Goal: Task Accomplishment & Management: Use online tool/utility

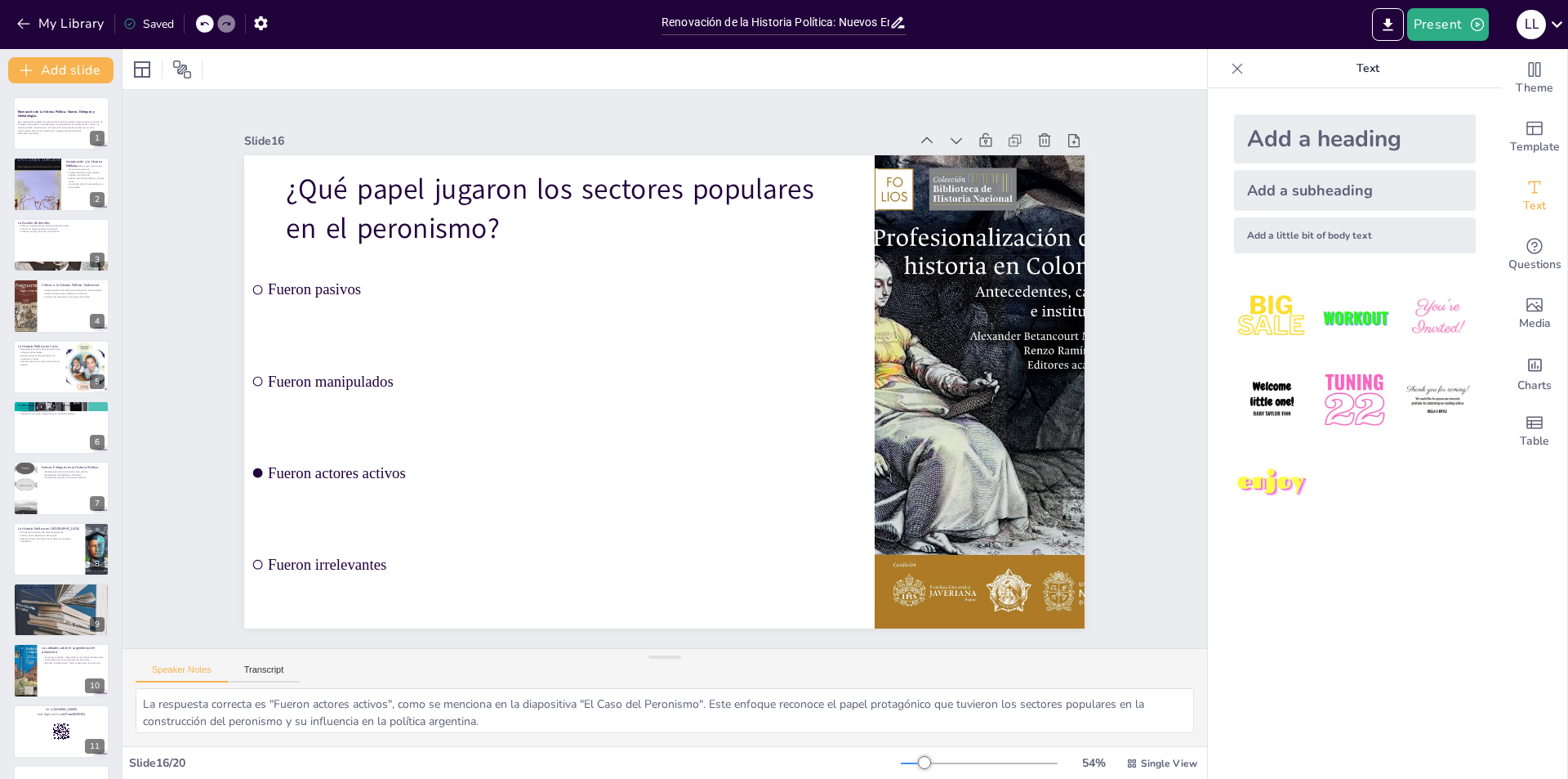
scroll to position [540, 0]
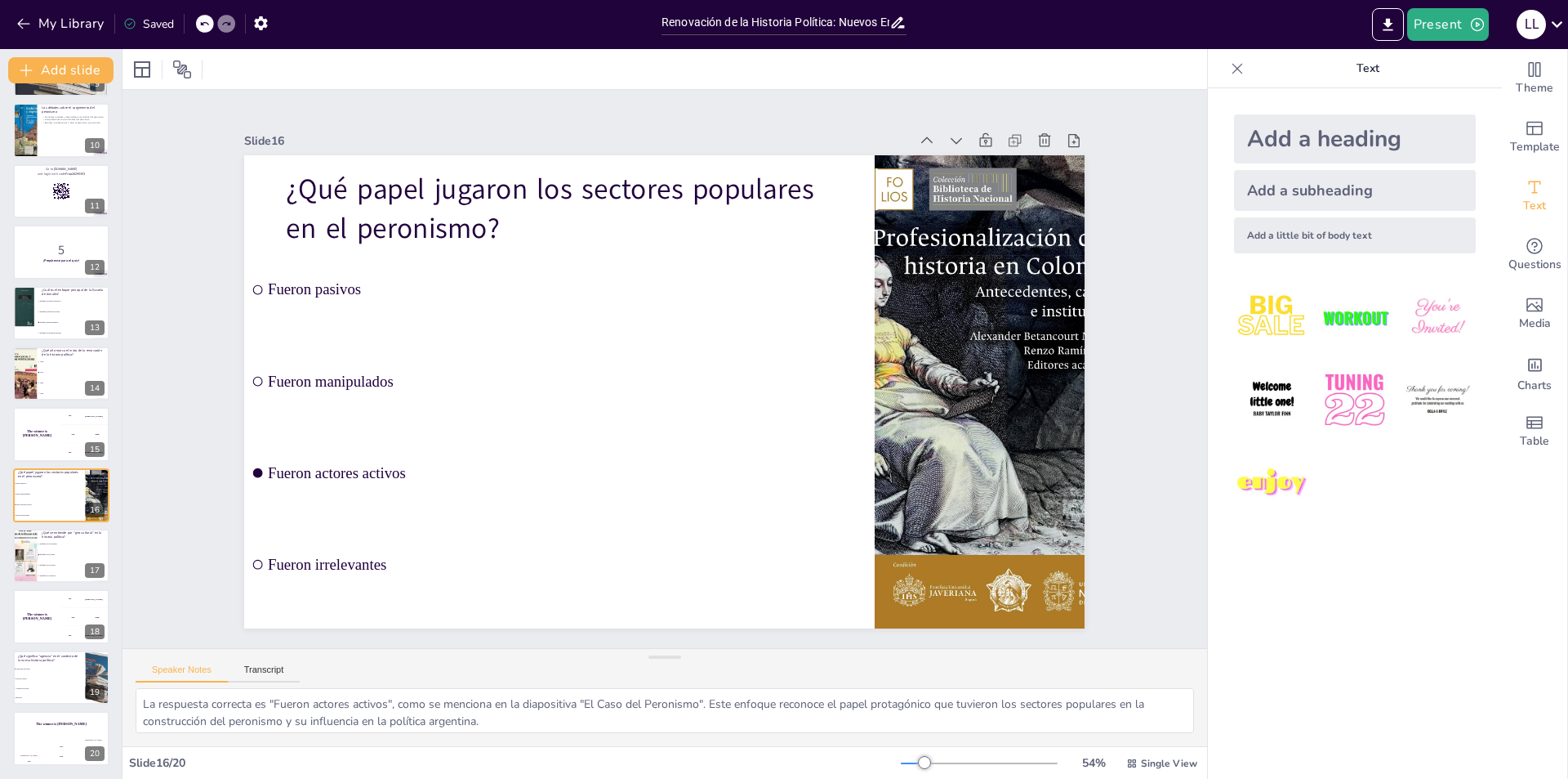
checkbox input "true"
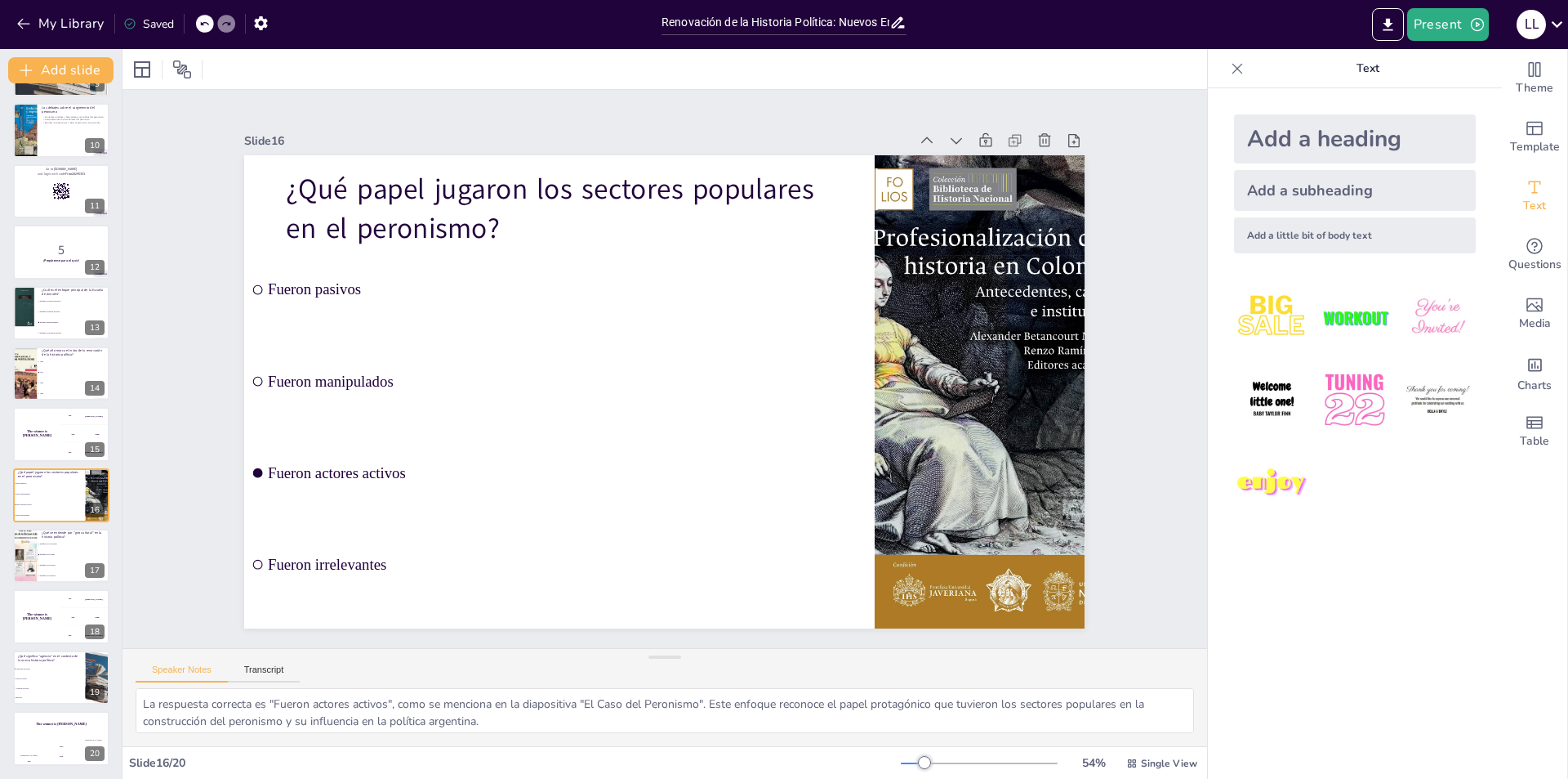
checkbox input "true"
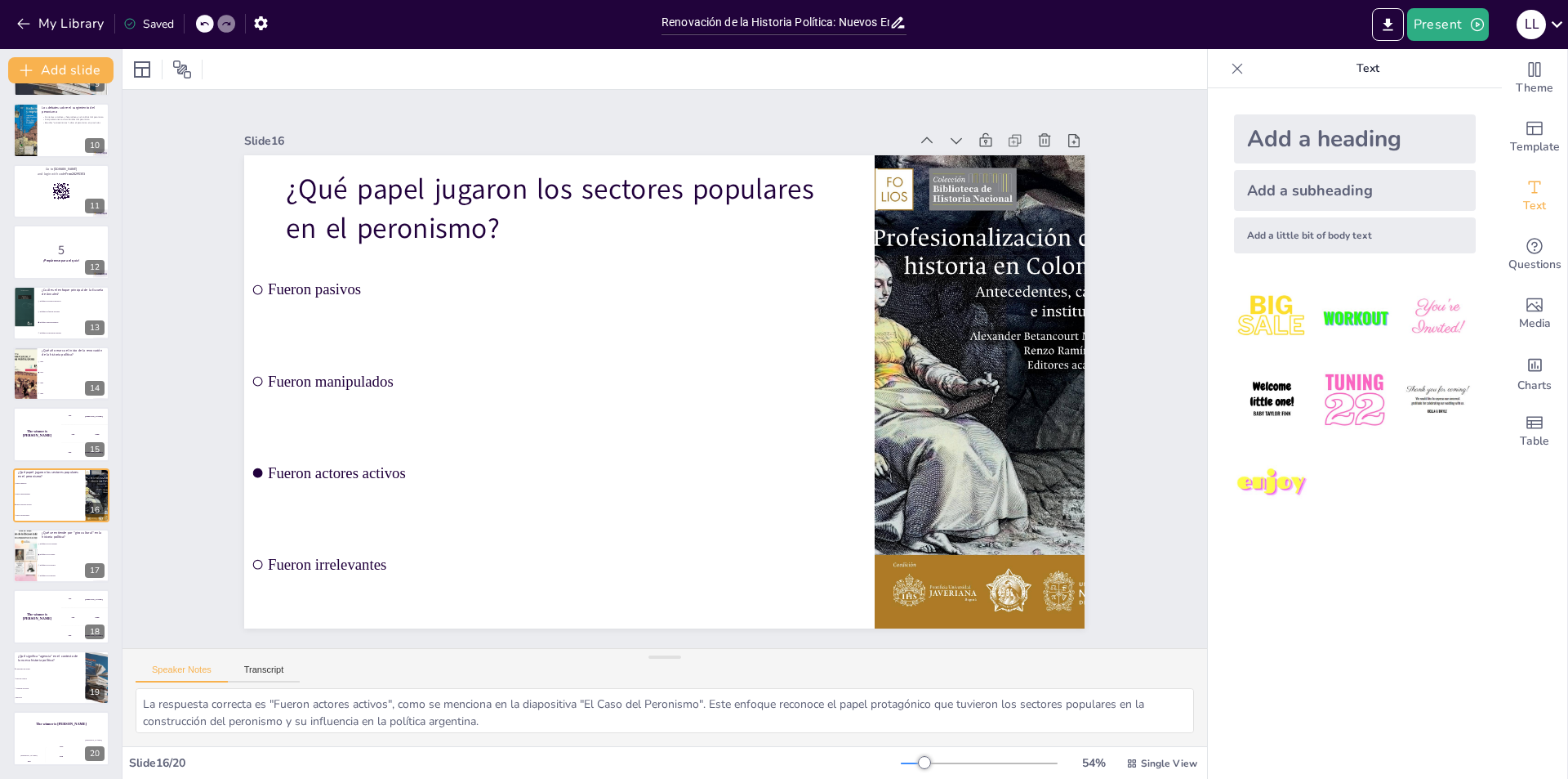
checkbox input "true"
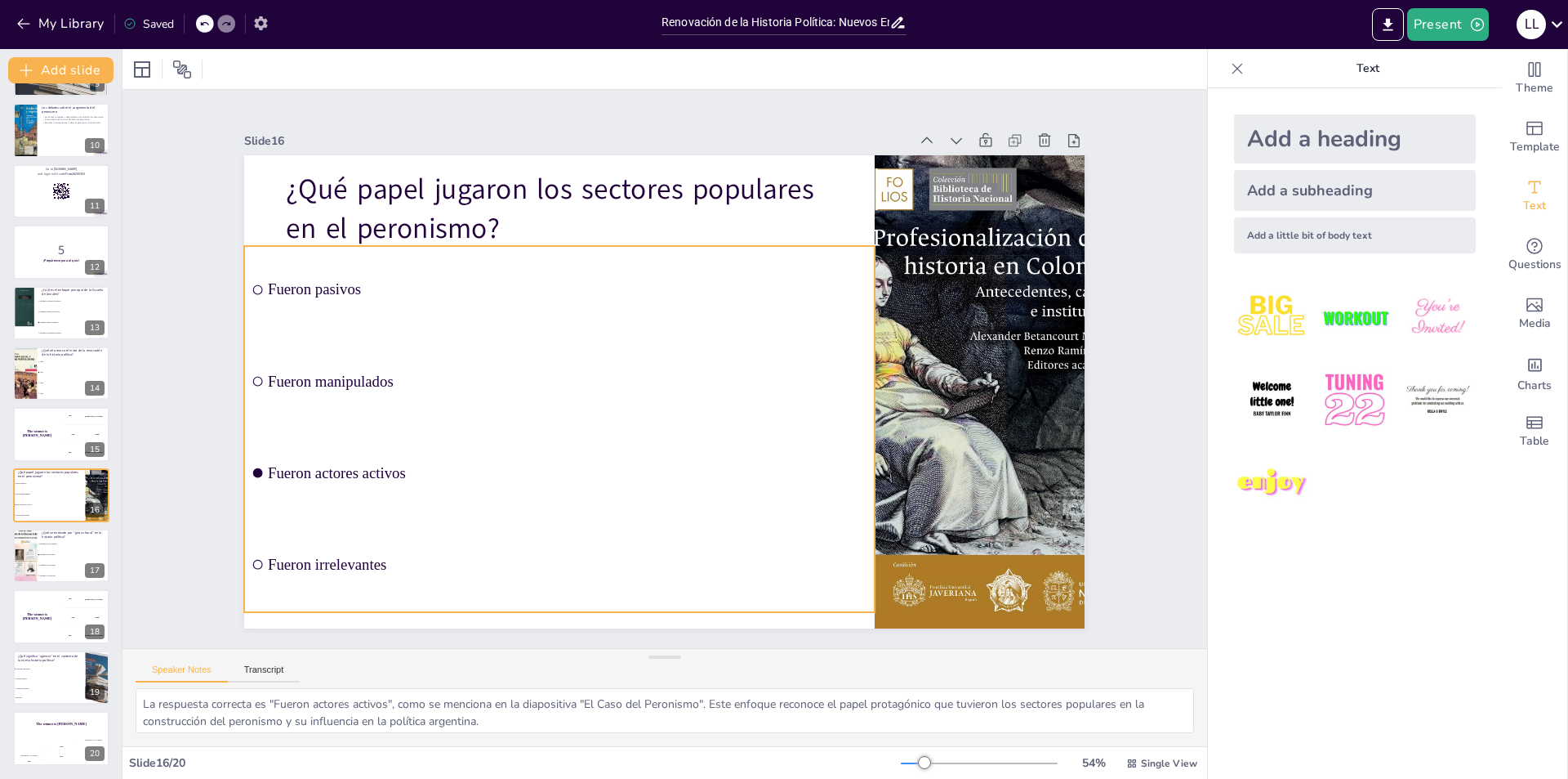
checkbox input "true"
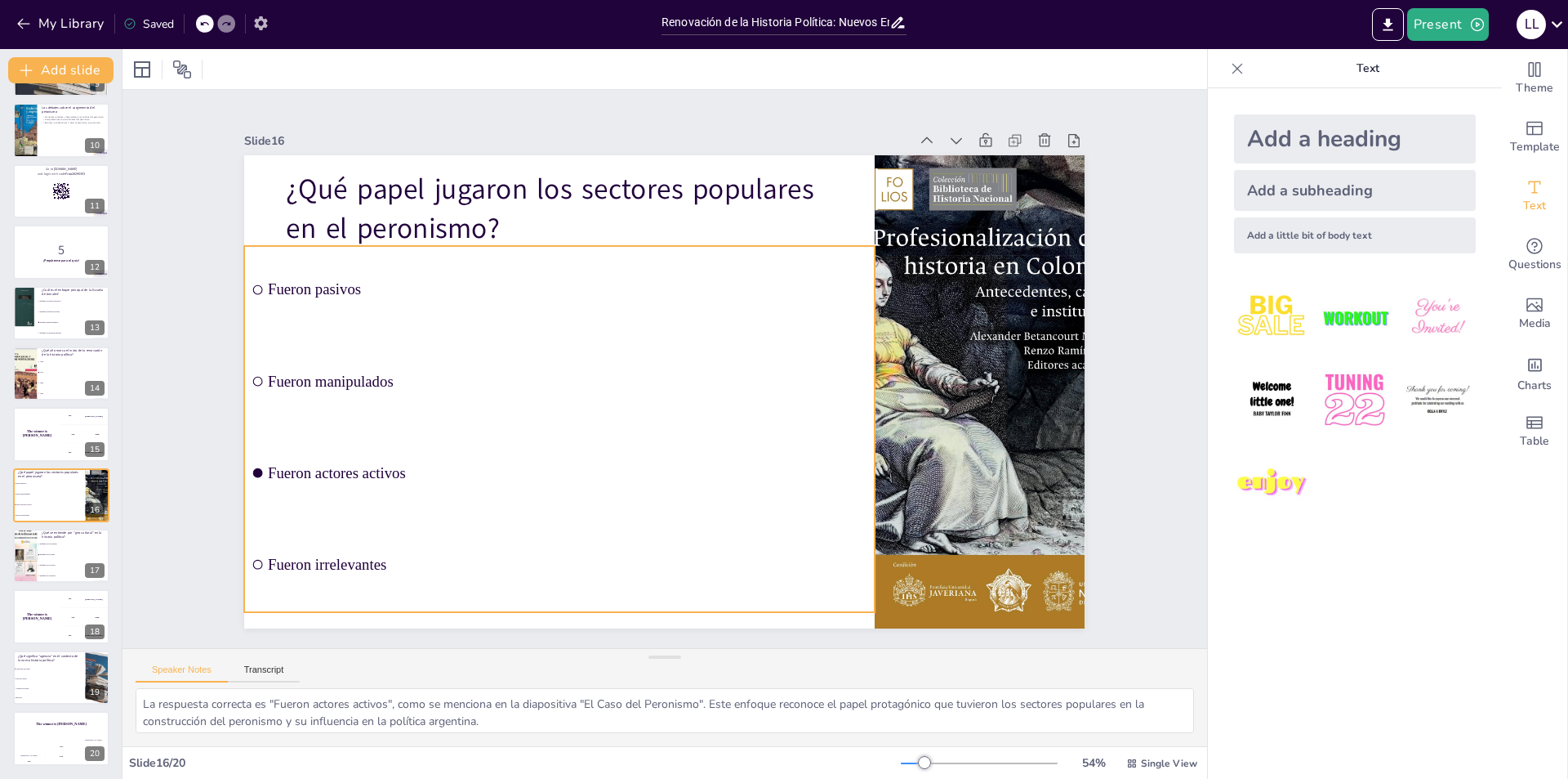
checkbox input "true"
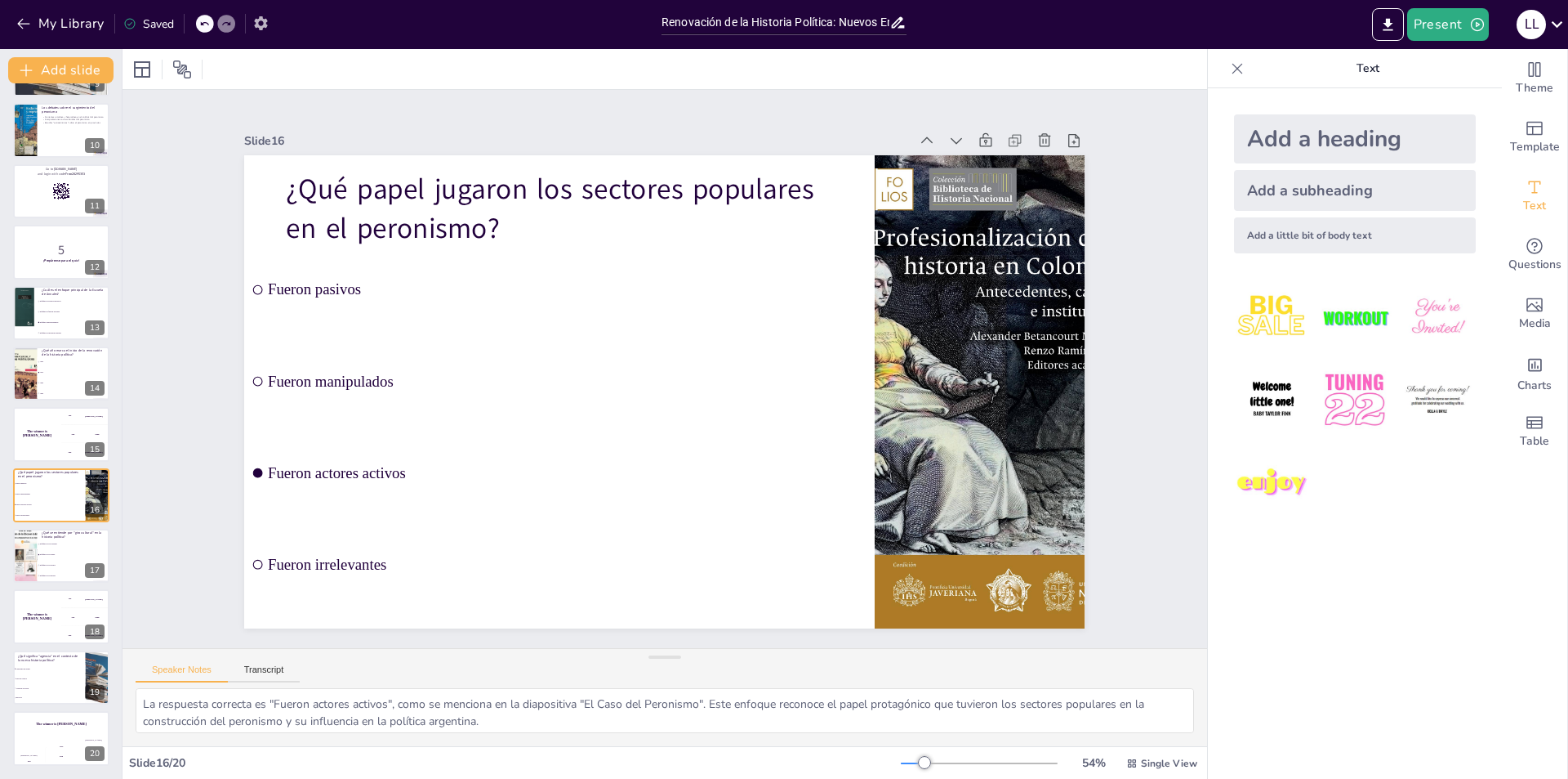
checkbox input "true"
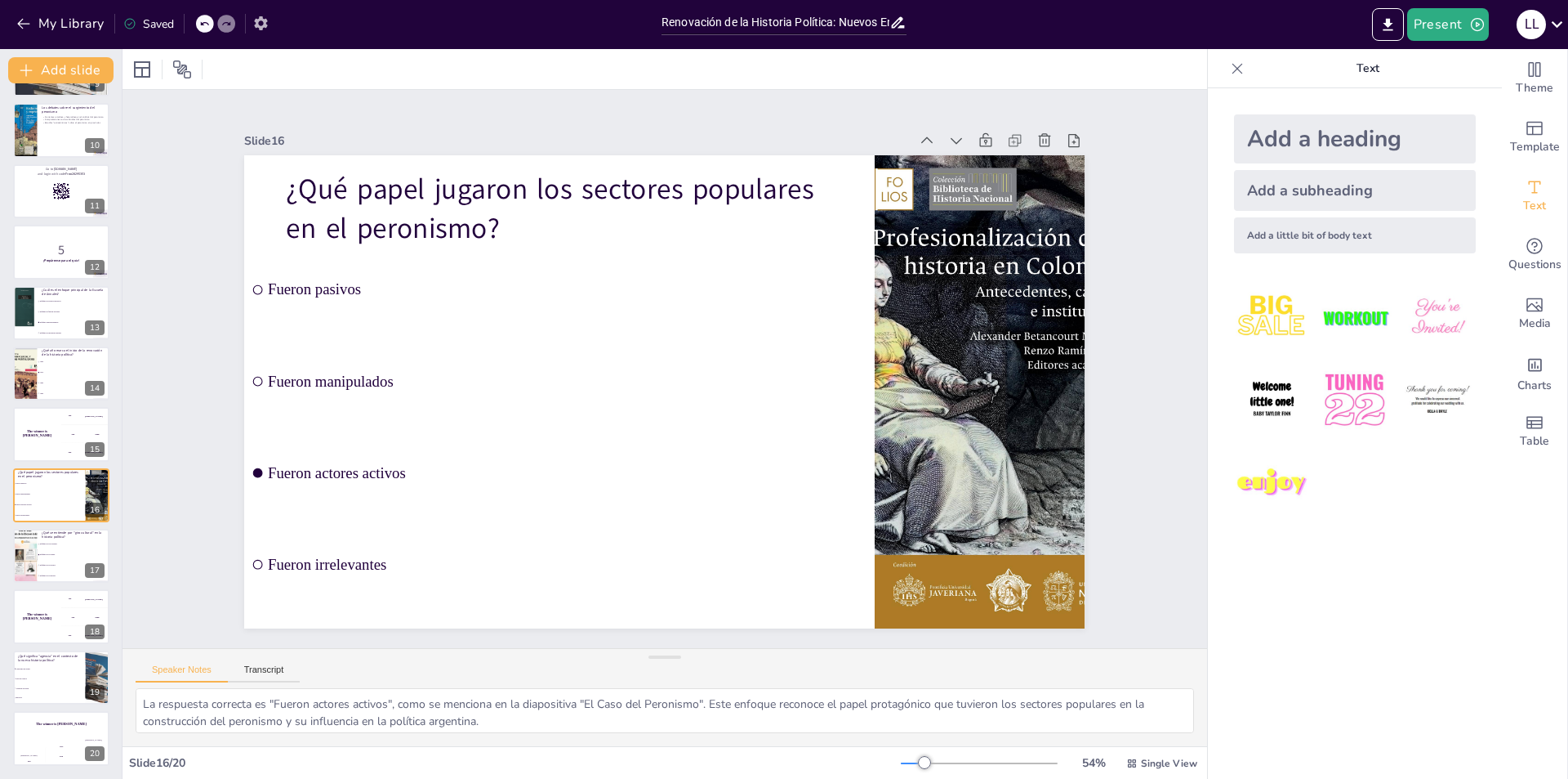
checkbox input "true"
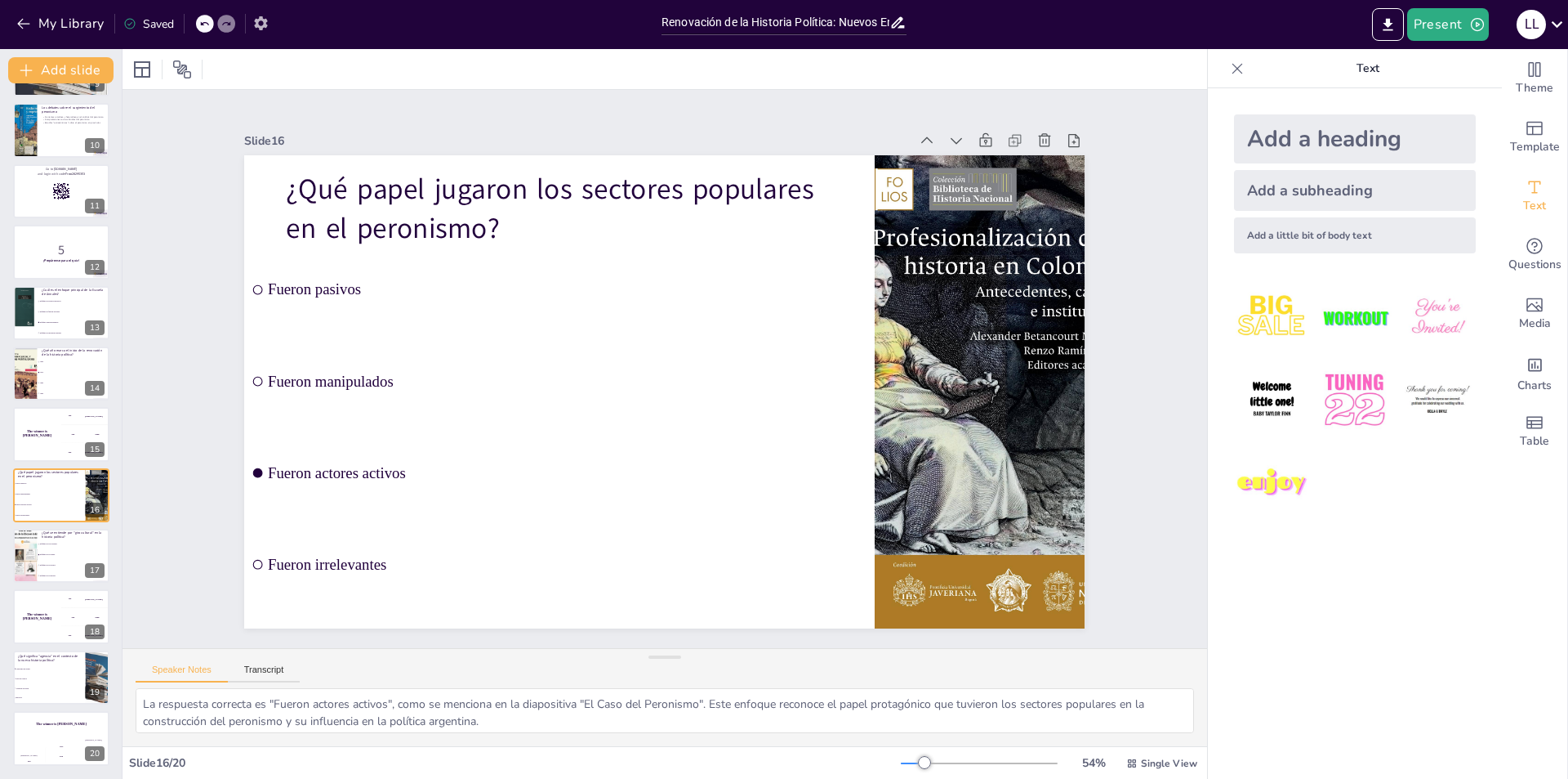
checkbox input "true"
